Goal: Task Accomplishment & Management: Complete application form

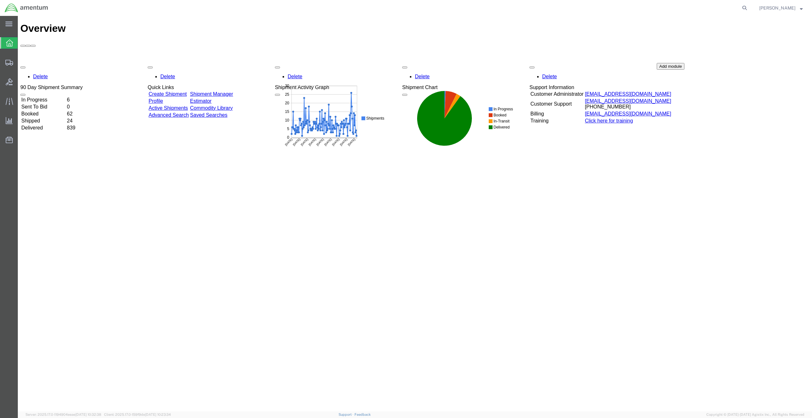
click at [184, 91] on link "Create Shipment" at bounding box center [168, 93] width 38 height 5
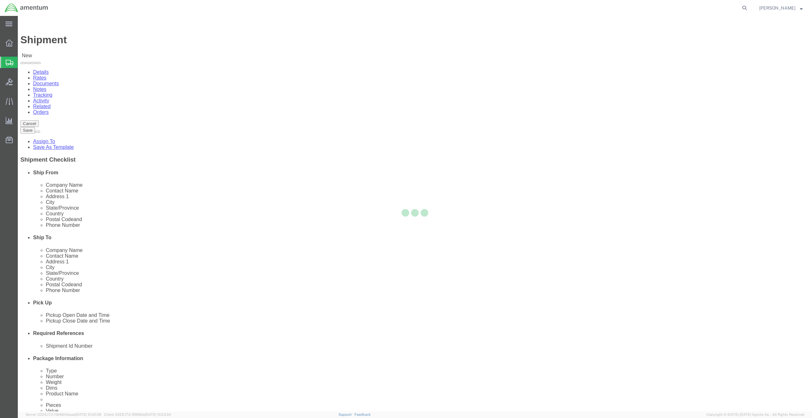
select select
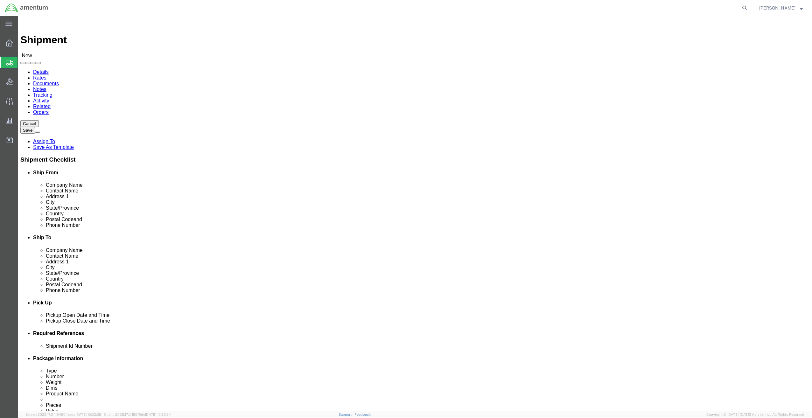
scroll to position [974, 0]
select select "56711"
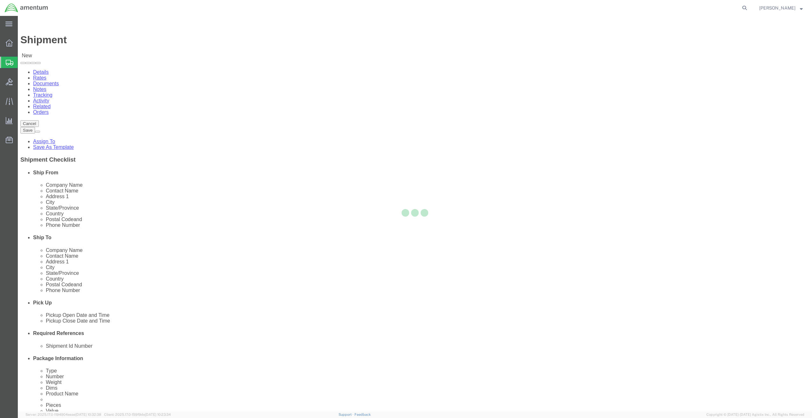
type input "Amentum Services, Inc"
type input "[PERSON_NAME]"
type input "[STREET_ADDRESS][PERSON_NAME]"
type input "Suite 214-S"
type input "[GEOGRAPHIC_DATA]"
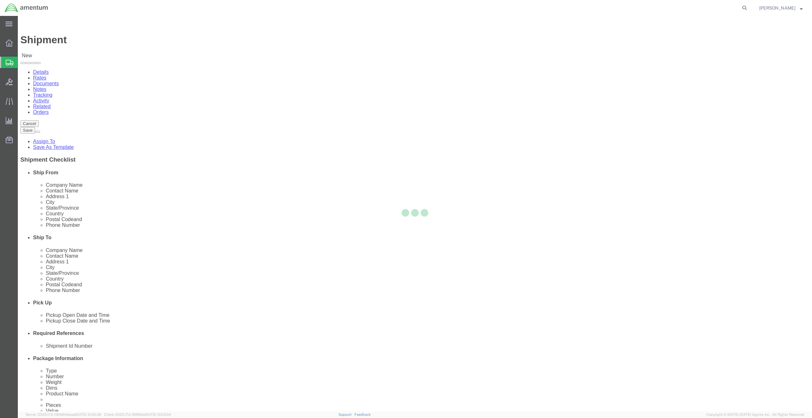
type input "21754"
type input "[PHONE_NUMBER]"
type input "[PERSON_NAME][EMAIL_ADDRESS][PERSON_NAME][DOMAIN_NAME]"
checkbox input "true"
select select "MD"
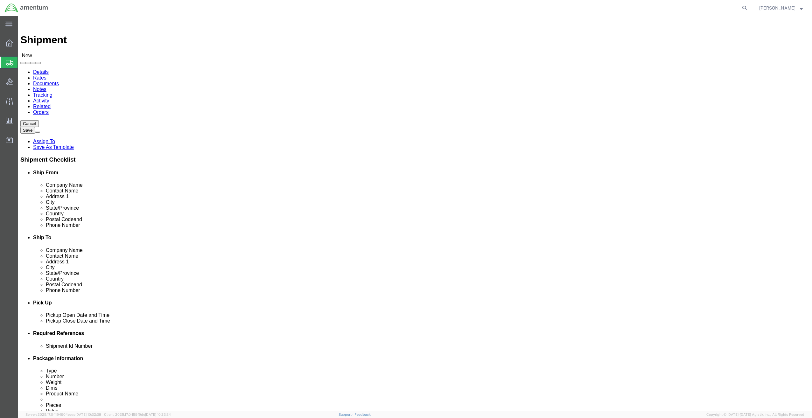
click input "text"
type input "Amentum"
type input "[PERSON_NAME]"
click input "text"
type input "[STREET_ADDRESS][PERSON_NAME]"
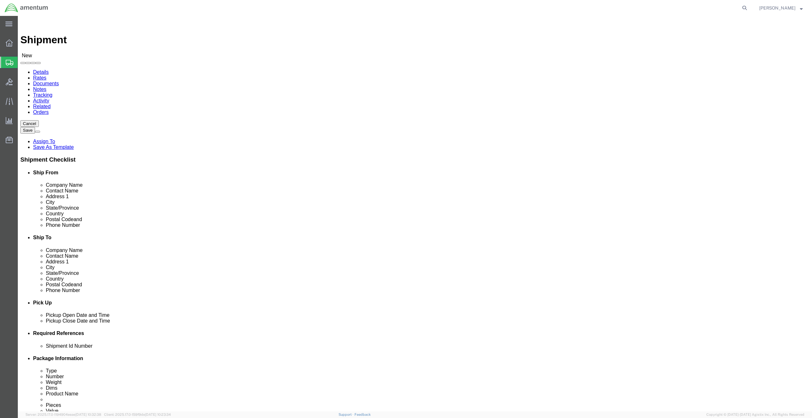
select select
click input "text"
type input "ger"
click p "- Amentum - ([PERSON_NAME]) [STREET_ADDRESS][PERSON_NAME]"
select select
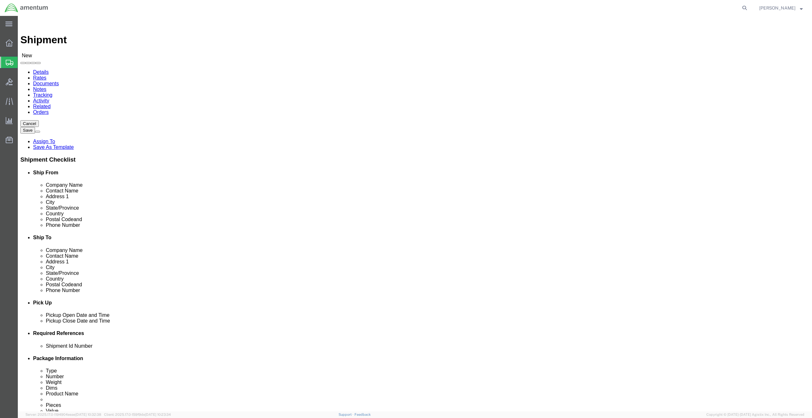
type input "[PERSON_NAME]"
type input "[STREET_ADDRESS][PERSON_NAME]"
type input "Suite 300"
type input "[GEOGRAPHIC_DATA]"
type input "20876"
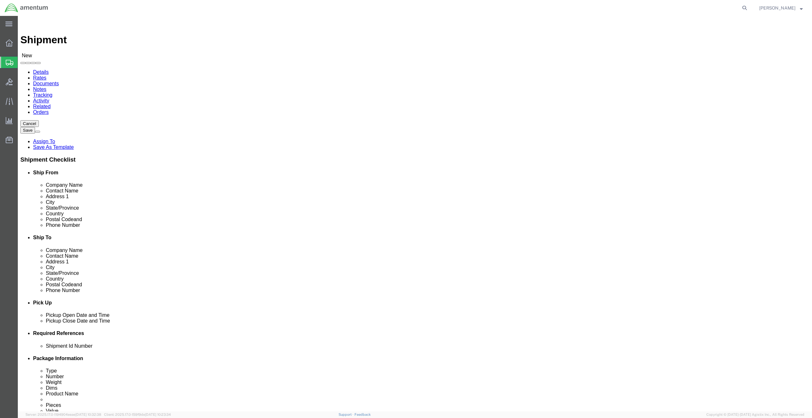
type input "[PHONE_NUMBER]"
select select "MD"
type input "[GEOGRAPHIC_DATA]"
select select
click input "Suite 300"
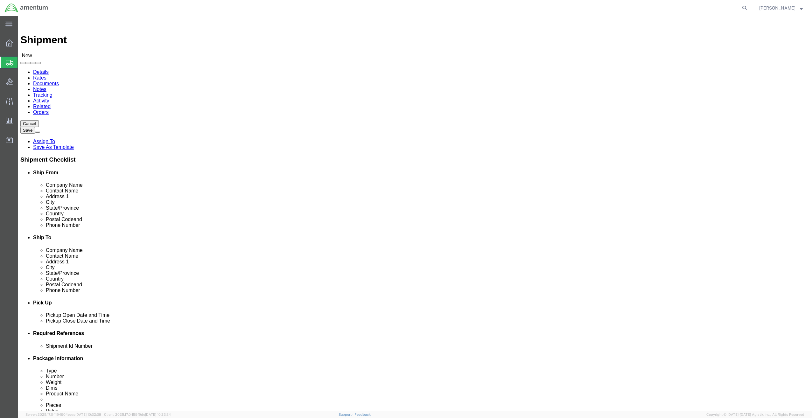
type input "Suite 200"
click input "[PHONE_NUMBER]"
type input "[PHONE_NUMBER]"
click div "[DATE] 9:00 AM"
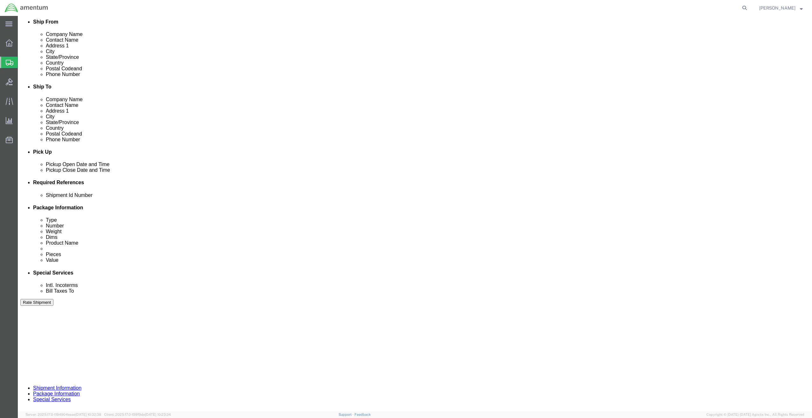
type input "5:00 PM"
click input "text"
click td "22"
type input "[DATE]"
click input "[DATE]"
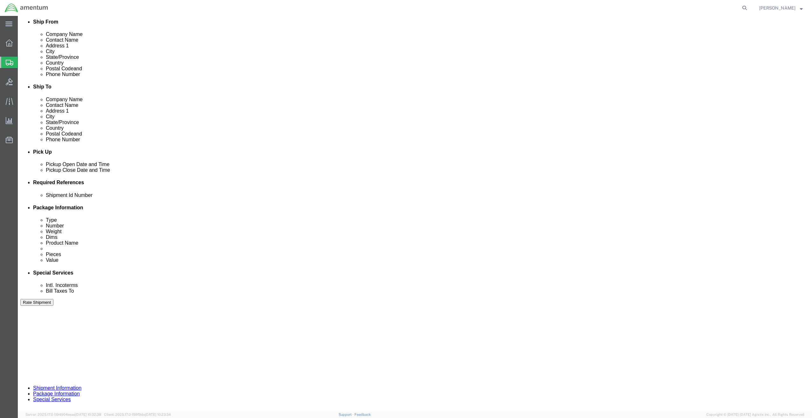
drag, startPoint x: 384, startPoint y: 311, endPoint x: 331, endPoint y: 316, distance: 52.5
click div "Mode Select Air Less than Truckload Multi-Leg Ocean Freight Rail Small Parcel T…"
click div
click input "10:00 AM"
type input "9:00 AM"
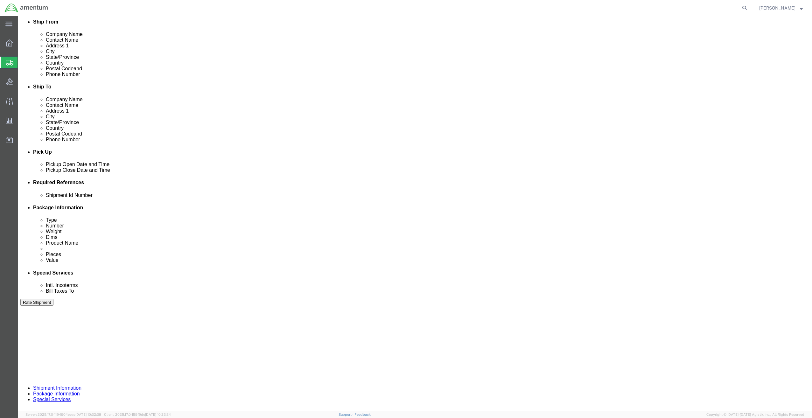
click button "Apply"
click div
type input "5:00 PM"
click button "Apply"
click input "text"
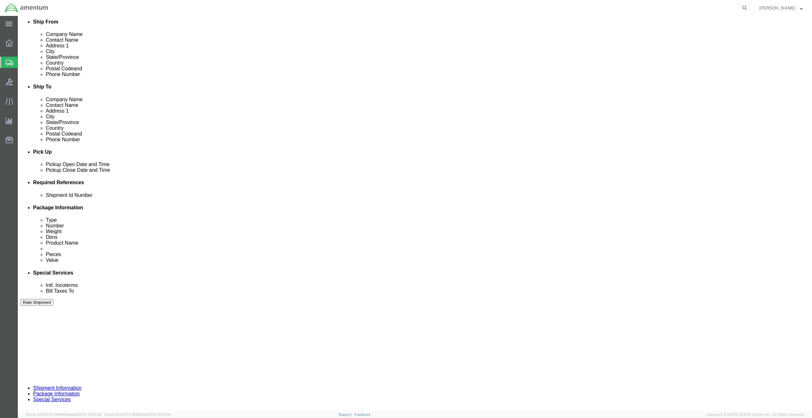
drag, startPoint x: 166, startPoint y: 241, endPoint x: 90, endPoint y: 241, distance: 75.7
click div "Shipment Id Number OVHD.100024.00000"
click input "OVHD.100024.00000"
drag, startPoint x: 166, startPoint y: 242, endPoint x: 99, endPoint y: 241, distance: 67.7
click div "Shipment Id Number OVHD.100024.00000"
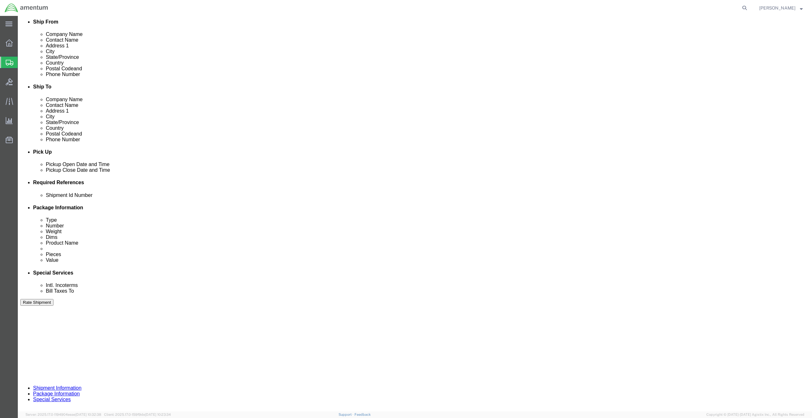
type input "MRAP0821-152"
click button "Add reference"
click select "Select Account Type Activity ID Airline Appointment Number ASN Batch Request # …"
select select "PROJNUM"
click select "Select Account Type Activity ID Airline Appointment Number ASN Batch Request # …"
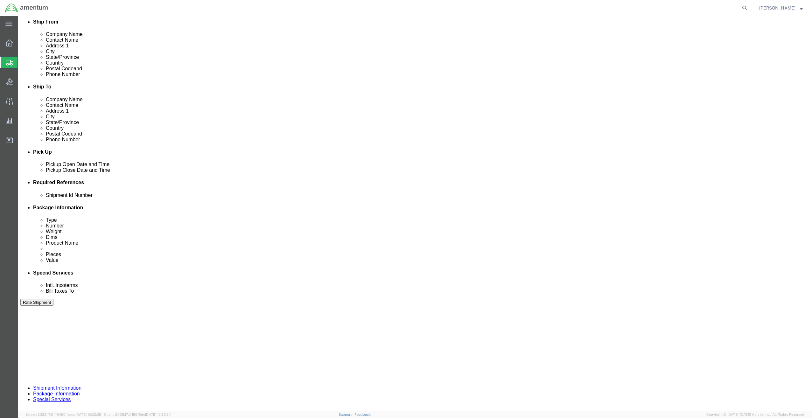
click input "text"
paste input "2307.FY25.004.MRURS108"
type input "2307.FY25.004.MRURS108"
click button "Continue"
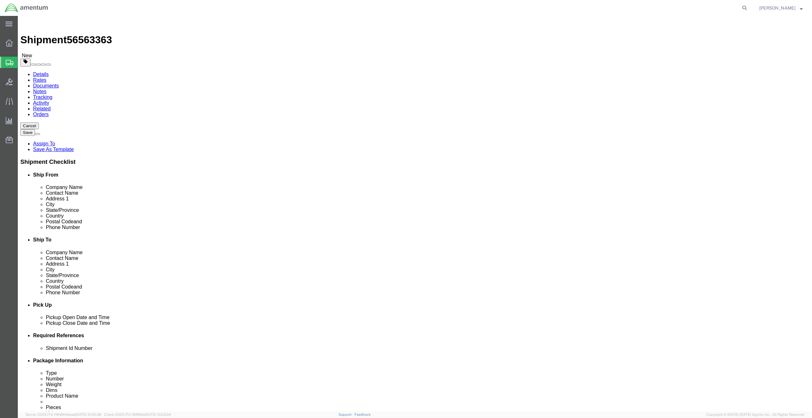
click select "Select BCK Boxes Bale(s) Basket(s) Bolt(s) Bottle(s) Buckets Bulk Bundle(s) Can…"
select select "ENV"
click select "Select BCK Boxes Bale(s) Basket(s) Bolt(s) Bottle(s) Buckets Bulk Bundle(s) Can…"
type input "9.50"
type input "12.50"
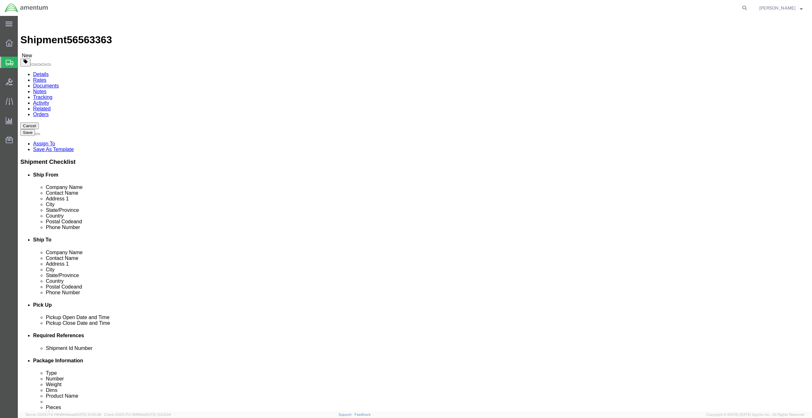
type input "0.25"
type input "1"
click link "Add Content"
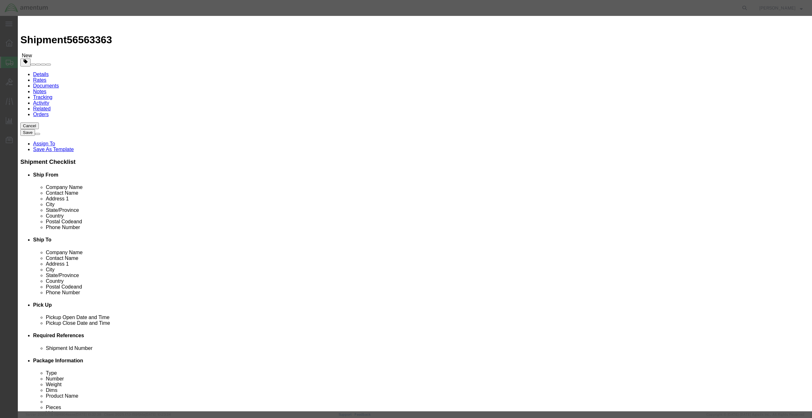
click input "text"
type input "Check"
type input "10"
type input "800"
click button "Save & Close"
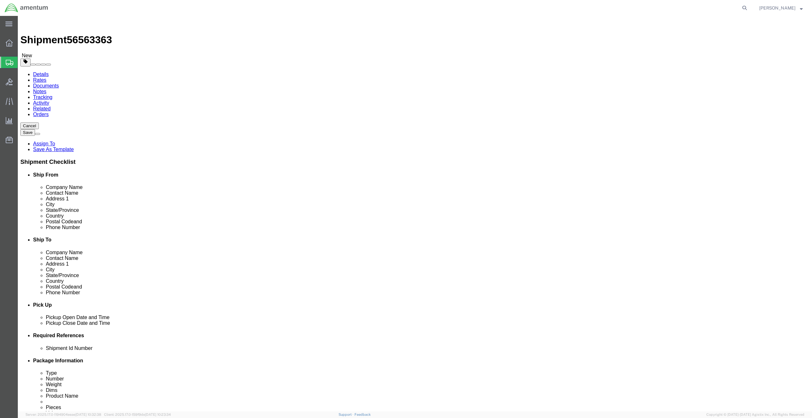
click dd "10.00 Each"
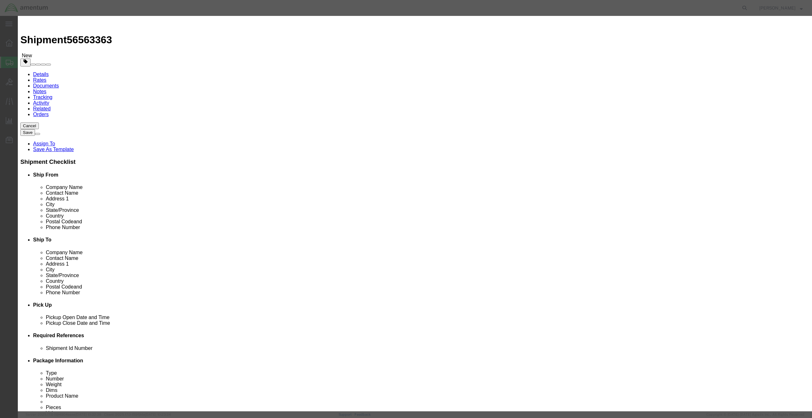
drag, startPoint x: 304, startPoint y: 59, endPoint x: 276, endPoint y: 59, distance: 28.0
click div "Pieces 10.00 Select Bag Barrels 100Board Feet Bottle Box Blister Pack Carats Ca…"
type input "1"
click div "Edit content Pieces : Please enter a valid number. Commodity library Product Na…"
click input "80"
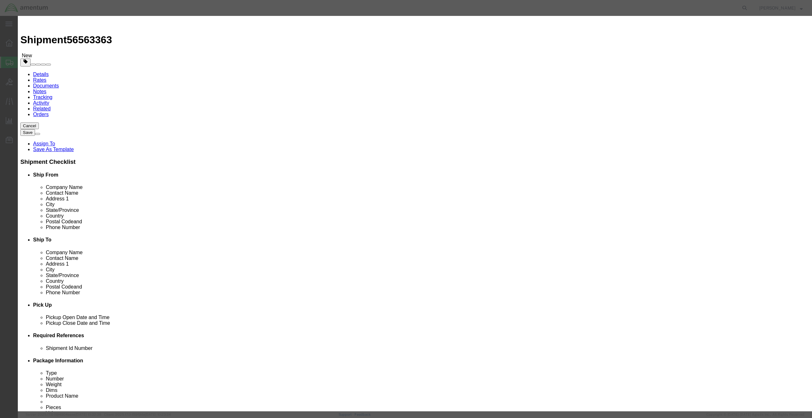
type input "800"
click div "Pieces : Please enter a valid number. Commodity library Product Name Check Piec…"
click button "Save & Close"
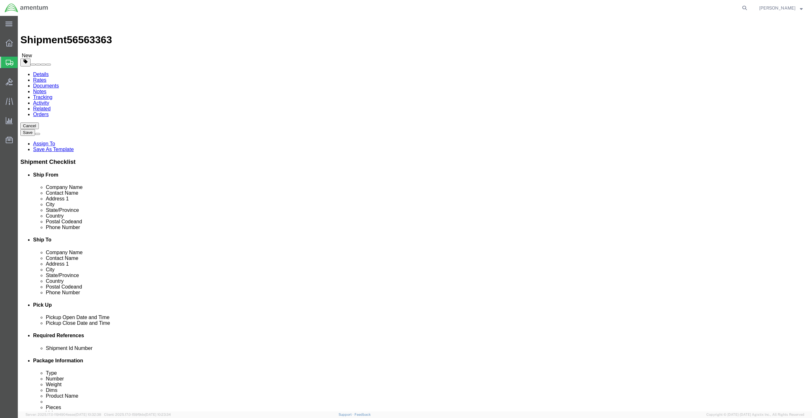
click button "Rate Shipment"
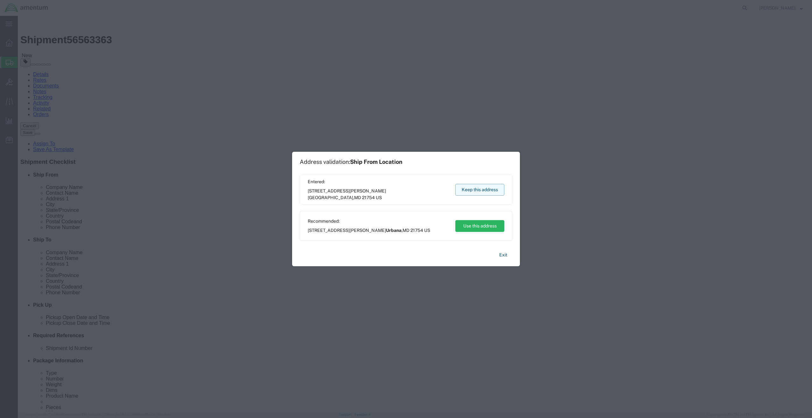
drag, startPoint x: 456, startPoint y: 174, endPoint x: 474, endPoint y: 190, distance: 23.9
click at [474, 190] on button "Keep this address" at bounding box center [479, 190] width 49 height 12
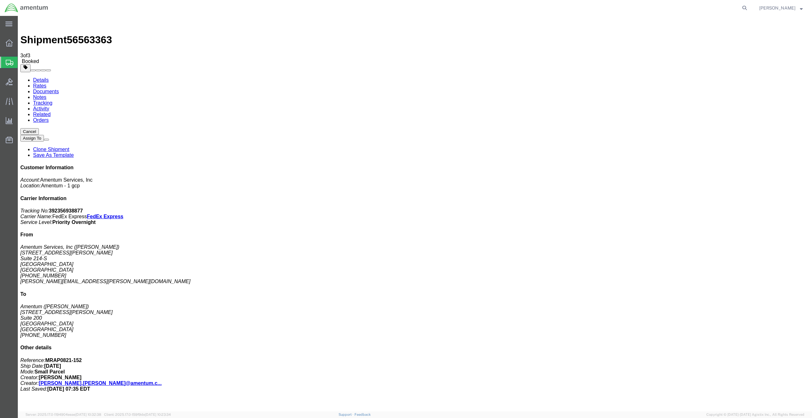
click at [42, 77] on link "Details" at bounding box center [41, 79] width 16 height 5
click link "Schedule pickup request"
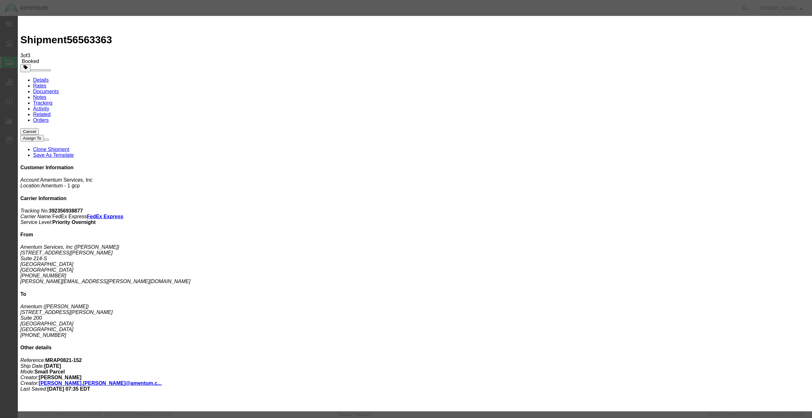
click button "Close"
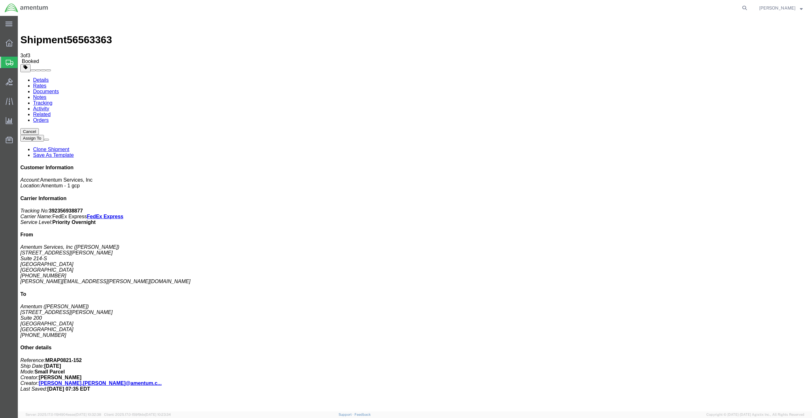
click span "button"
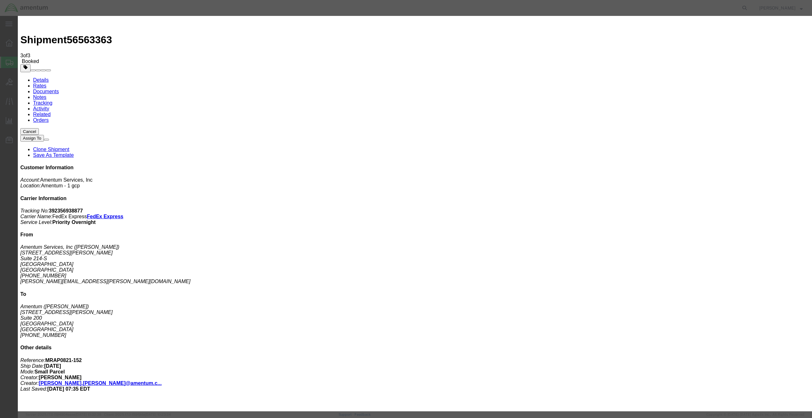
click div "[DATE] 9:00 AM"
type input "5:00 PM"
click button "Apply"
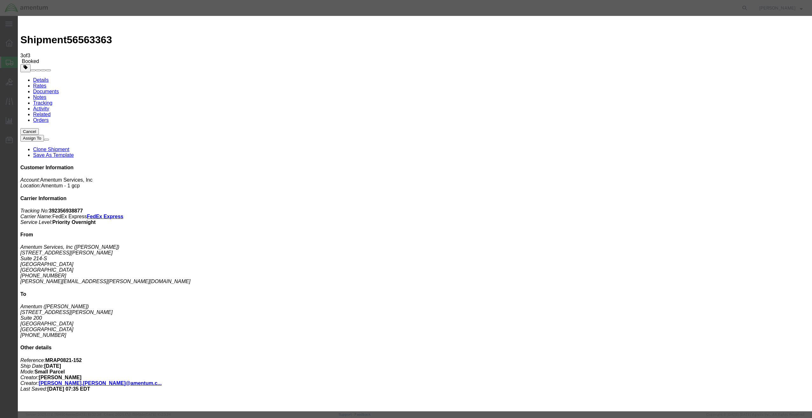
click button "Save"
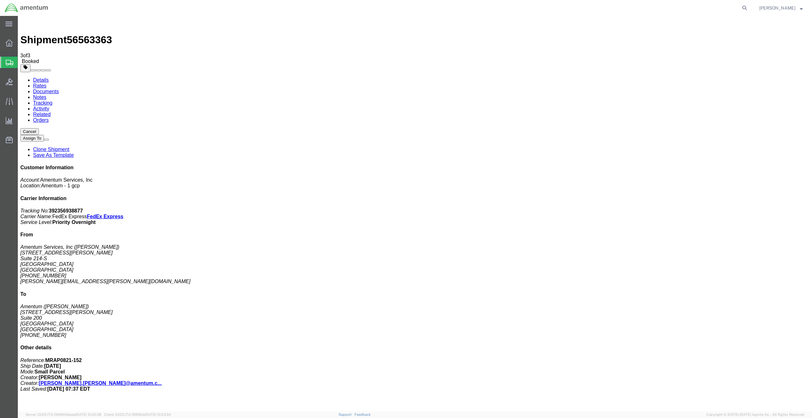
click button "Close"
click link "Schedule pickup request"
